Goal: Browse casually

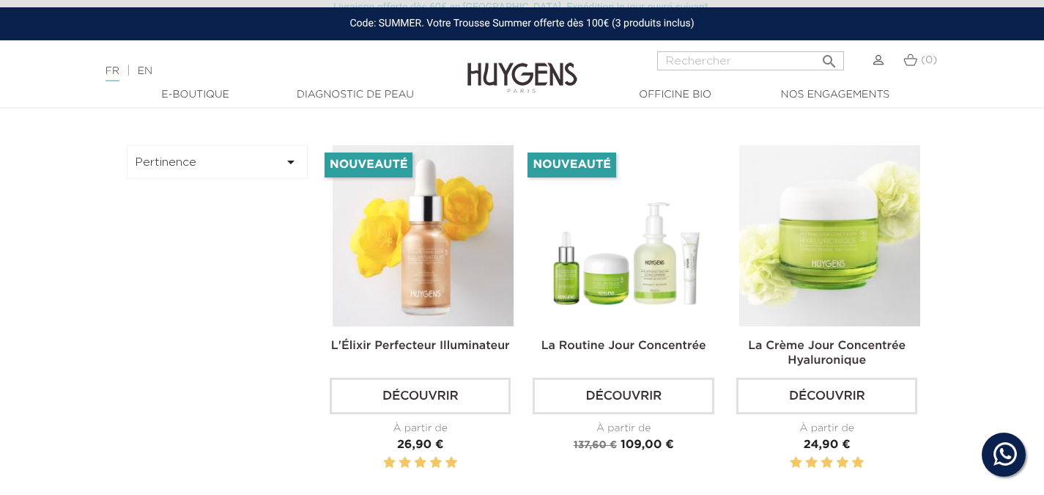
scroll to position [42, 0]
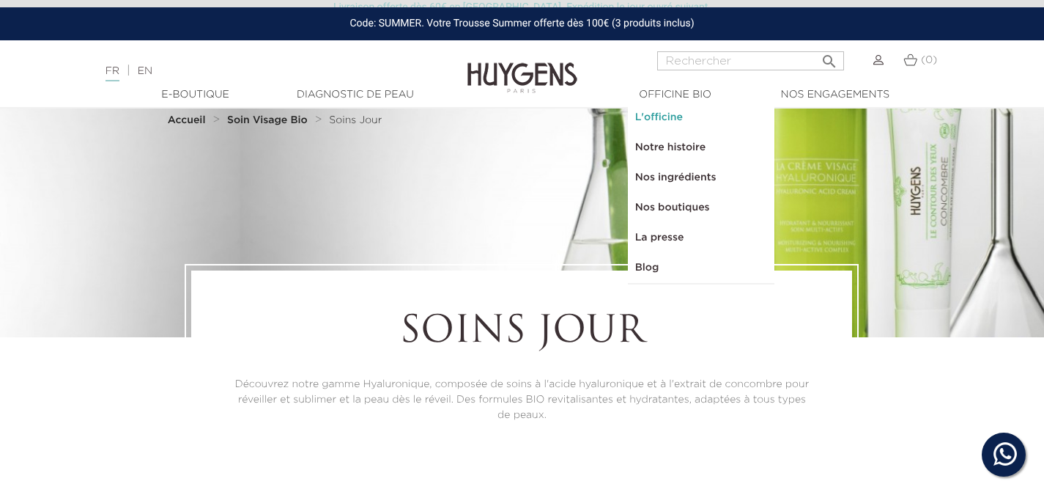
click at [679, 121] on link "L'officine" at bounding box center [701, 118] width 147 height 30
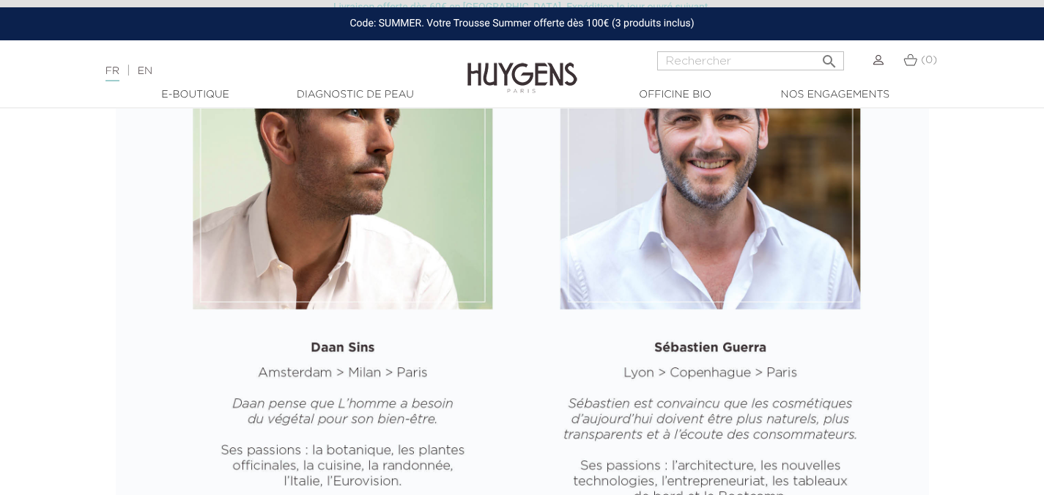
drag, startPoint x: 1049, startPoint y: 53, endPoint x: 1026, endPoint y: 293, distance: 241.4
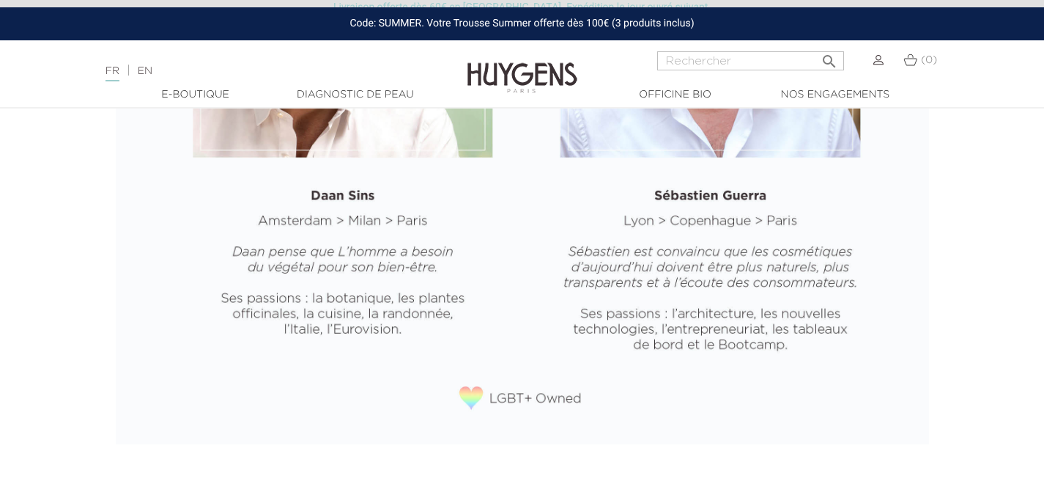
scroll to position [2145, 0]
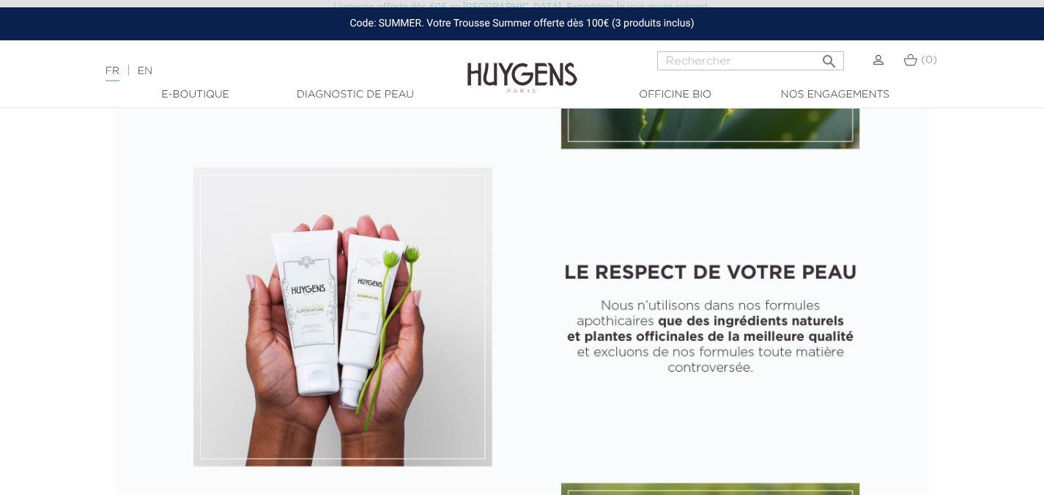
scroll to position [826, 0]
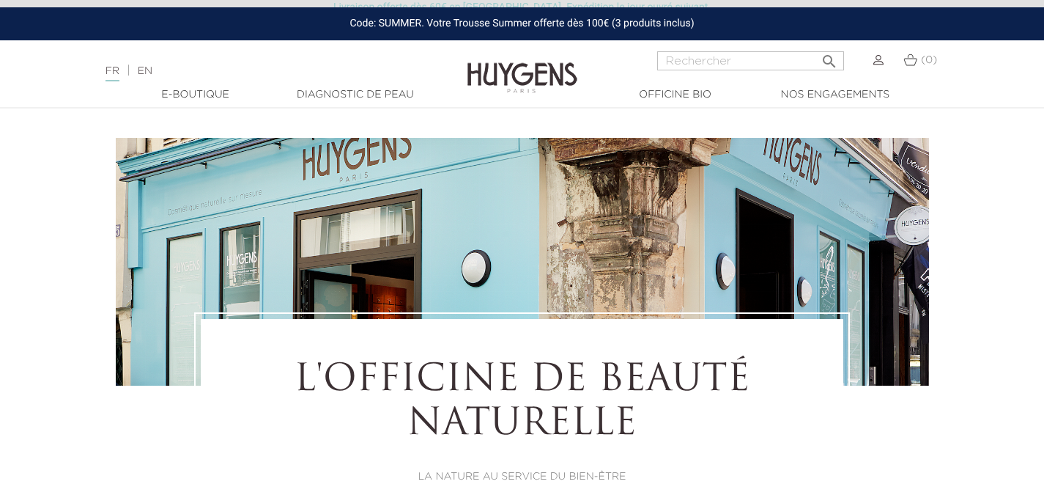
scroll to position [0, 0]
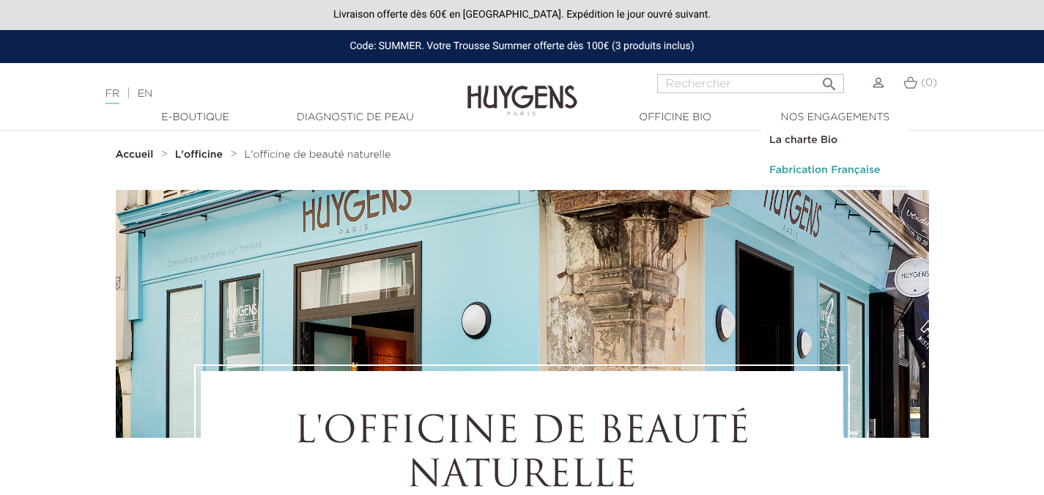
click at [812, 167] on link "Fabrication Française" at bounding box center [835, 170] width 147 height 30
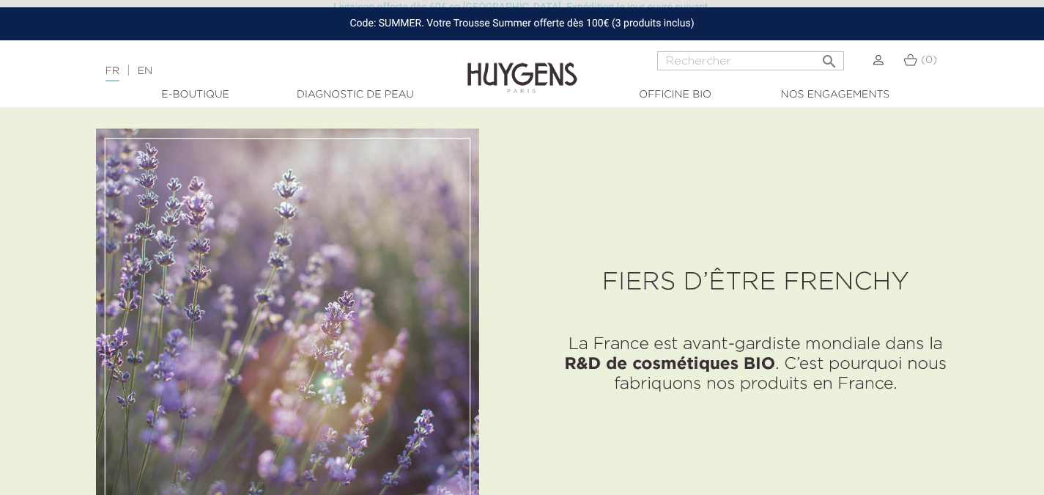
scroll to position [2853, 0]
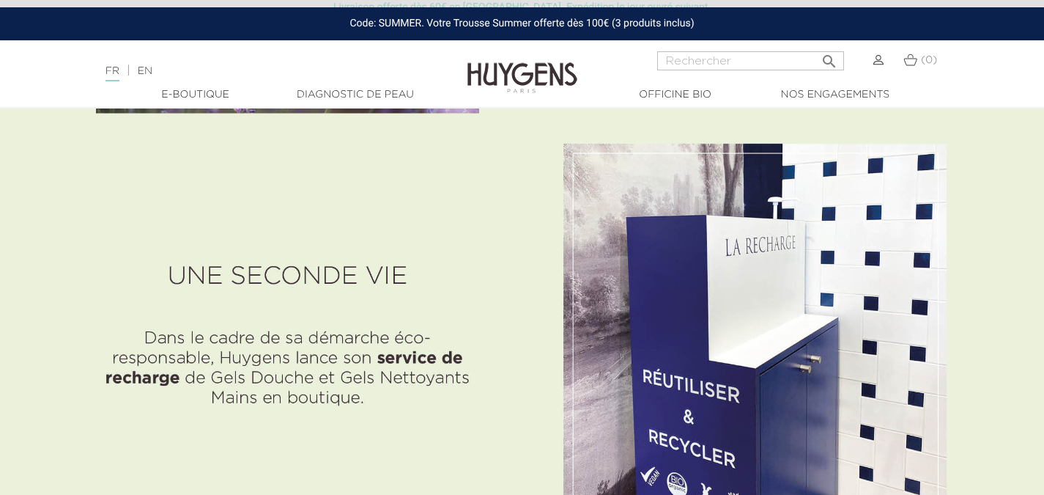
scroll to position [3234, 0]
